Goal: Navigation & Orientation: Find specific page/section

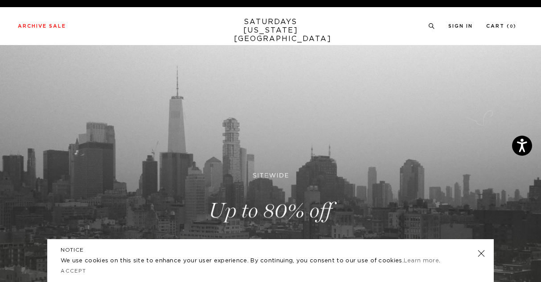
click at [484, 253] on link at bounding box center [481, 253] width 12 height 12
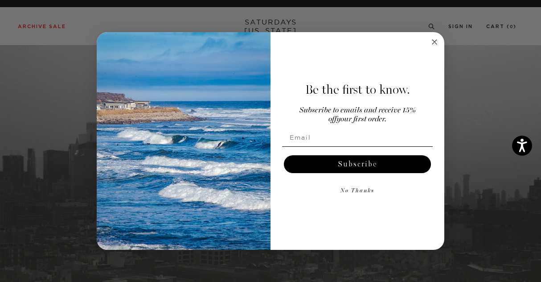
click at [437, 41] on circle "Close dialog" at bounding box center [435, 42] width 10 height 10
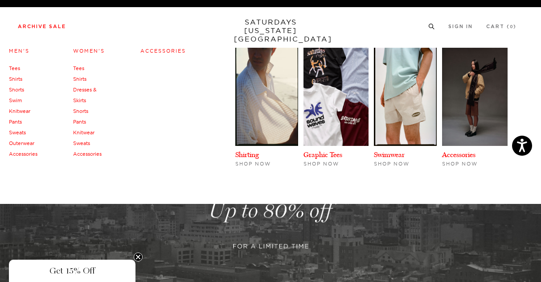
click at [26, 144] on link "Outerwear" at bounding box center [21, 143] width 25 height 6
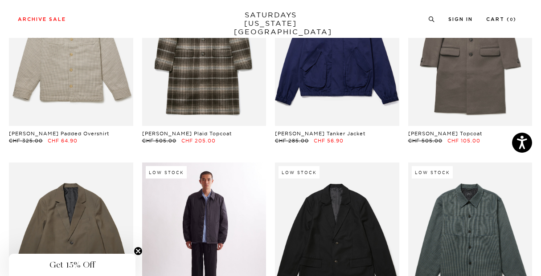
scroll to position [1043, 0]
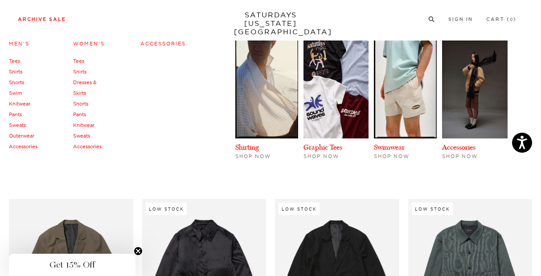
click at [162, 45] on link "Accessories" at bounding box center [162, 44] width 45 height 6
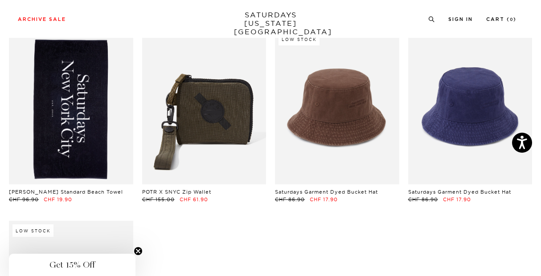
scroll to position [56, 5]
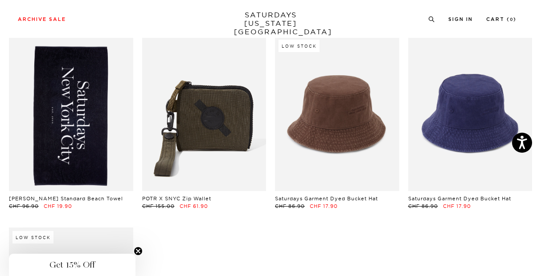
click at [332, 246] on div "[PERSON_NAME] Standard Beach Towel CHF 96.90 CHF 19.90 POTR X SNYC Zip Wallet C…" at bounding box center [270, 227] width 532 height 383
